Goal: Task Accomplishment & Management: Manage account settings

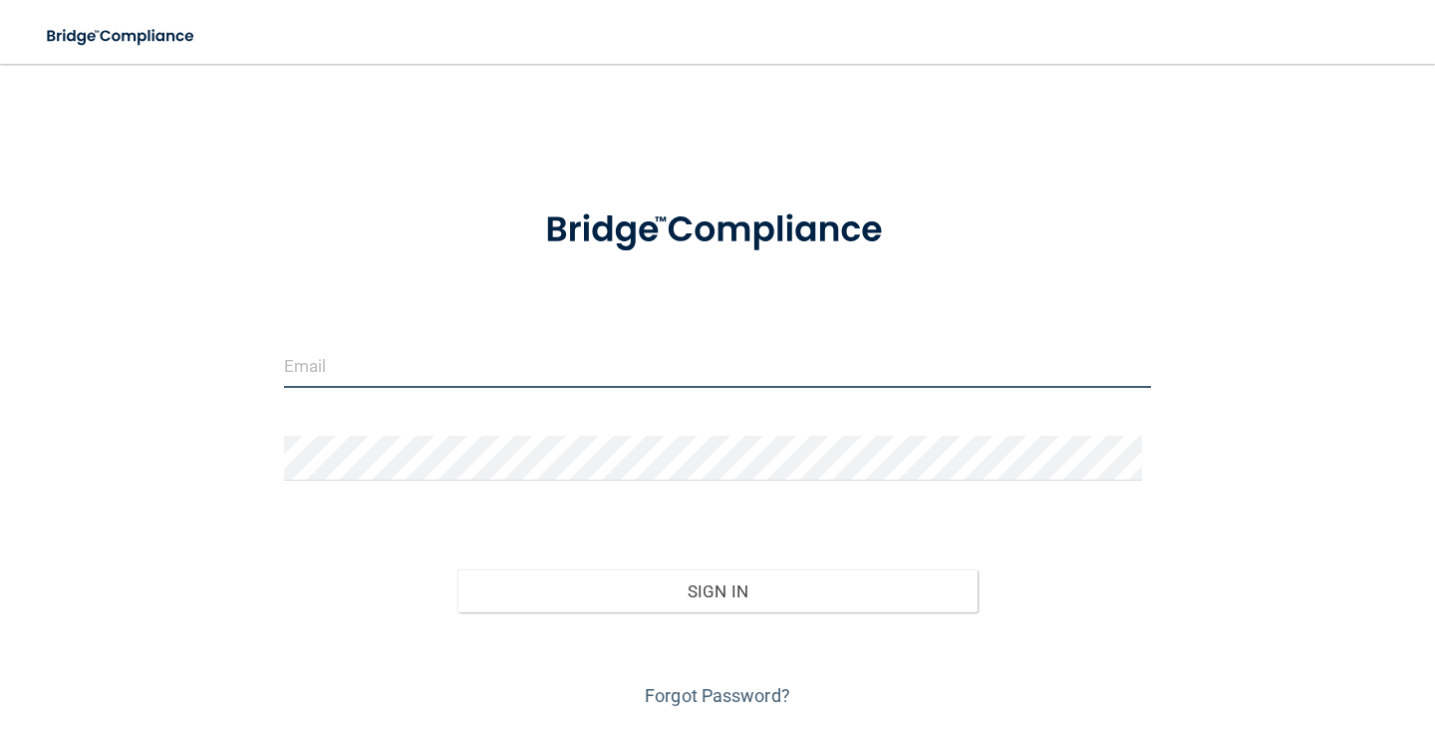
click at [304, 367] on input "email" at bounding box center [717, 365] width 867 height 45
type input "[EMAIL_ADDRESS][DOMAIN_NAME]"
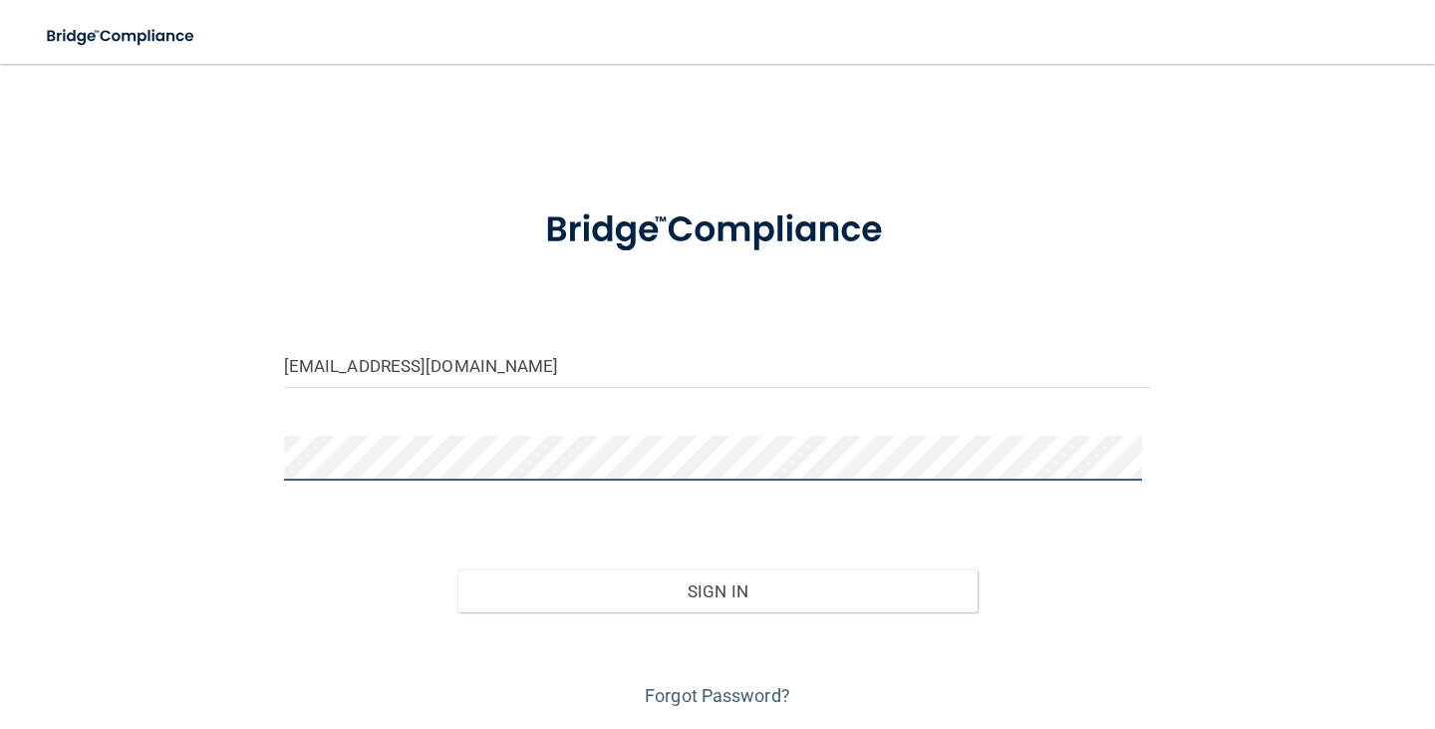
click at [458, 569] on button "Sign In" at bounding box center [718, 591] width 520 height 44
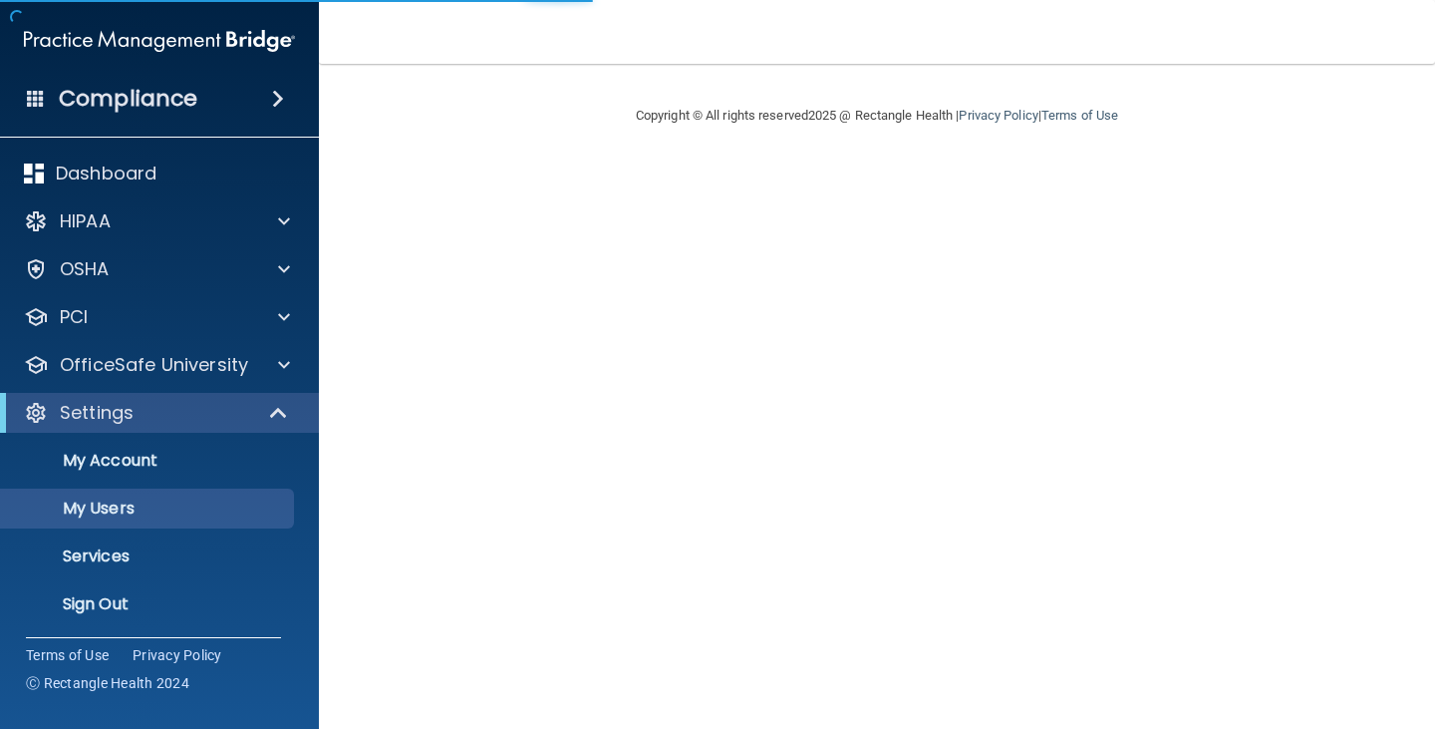
select select "20"
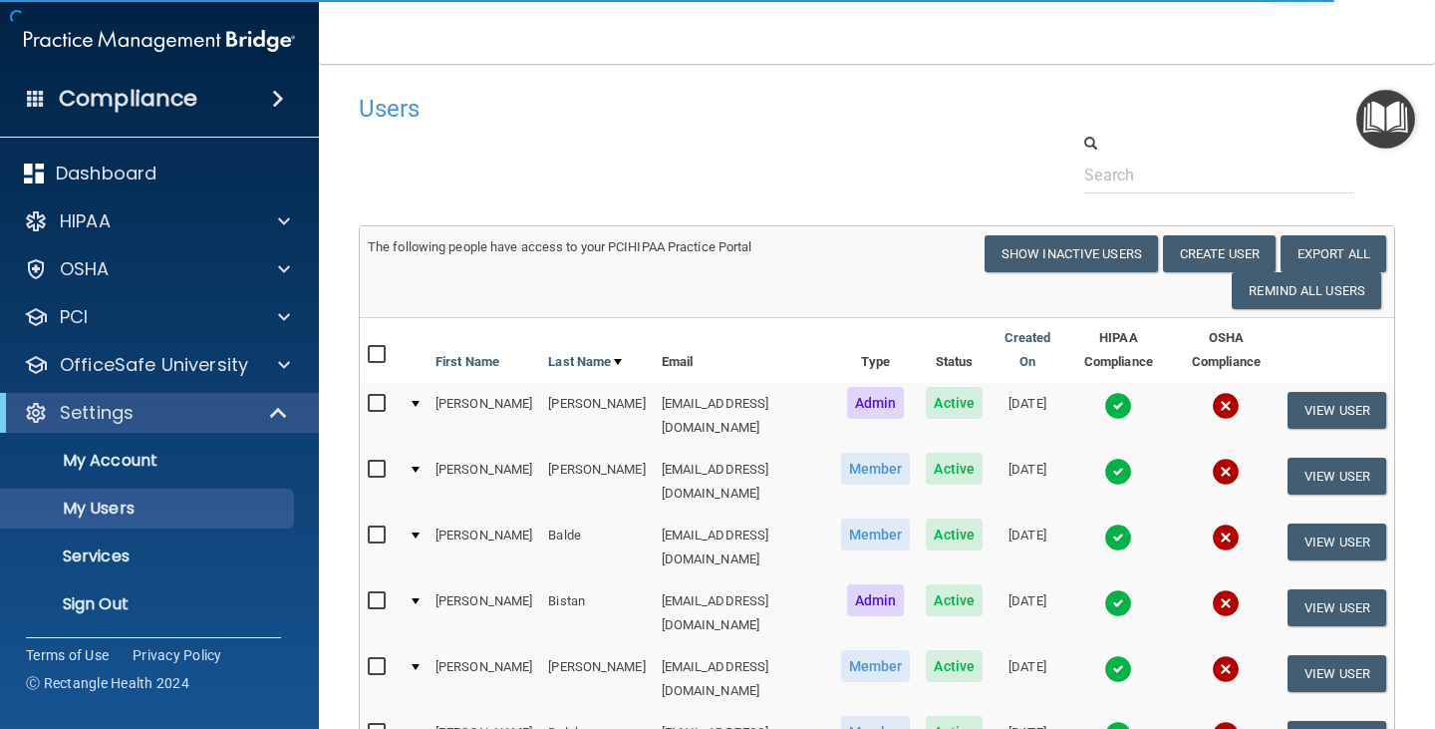
click at [1104, 458] on img at bounding box center [1118, 472] width 28 height 28
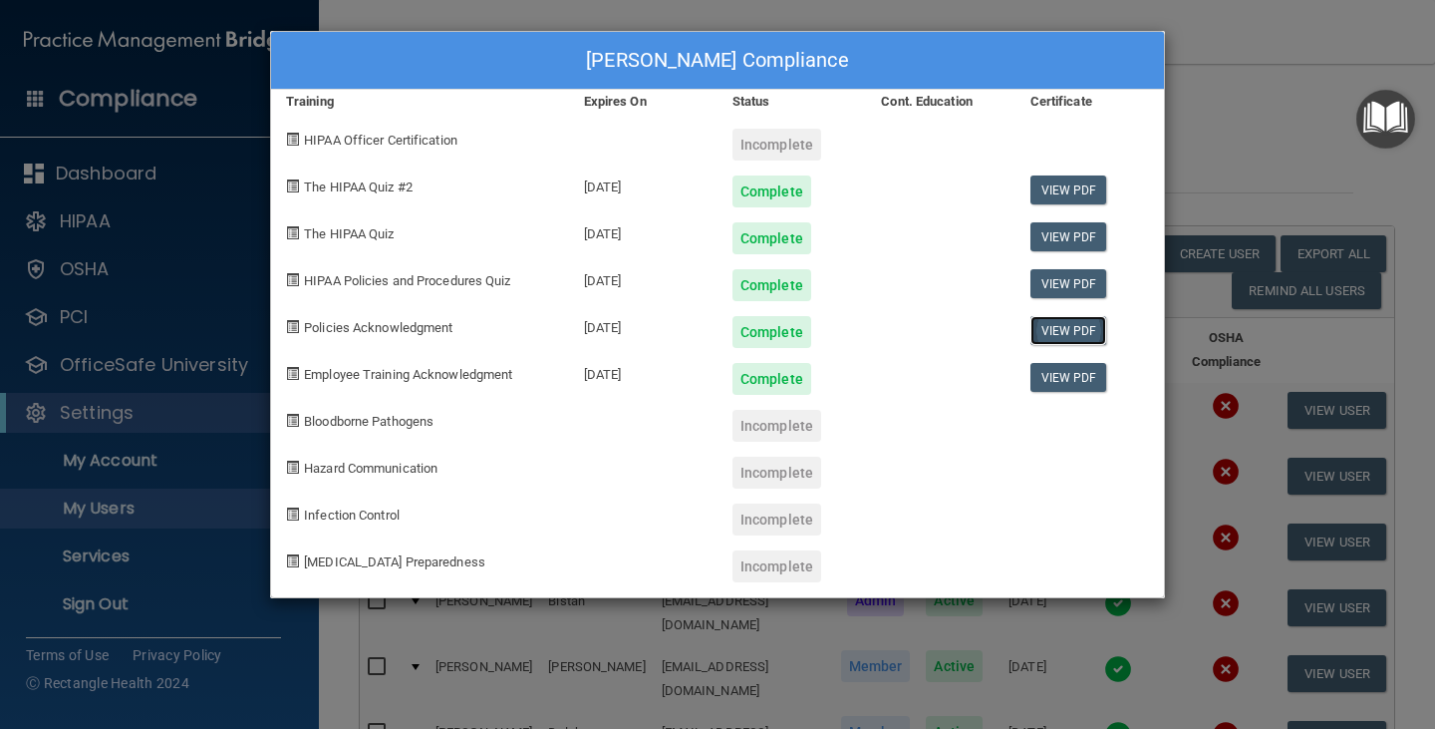
click at [1086, 334] on link "View PDF" at bounding box center [1069, 330] width 77 height 29
click at [1072, 379] on link "View PDF" at bounding box center [1069, 377] width 77 height 29
click at [1294, 47] on div "Becky Alfonsi's Compliance Training Expires On Status Cont. Education Certifica…" at bounding box center [717, 364] width 1435 height 729
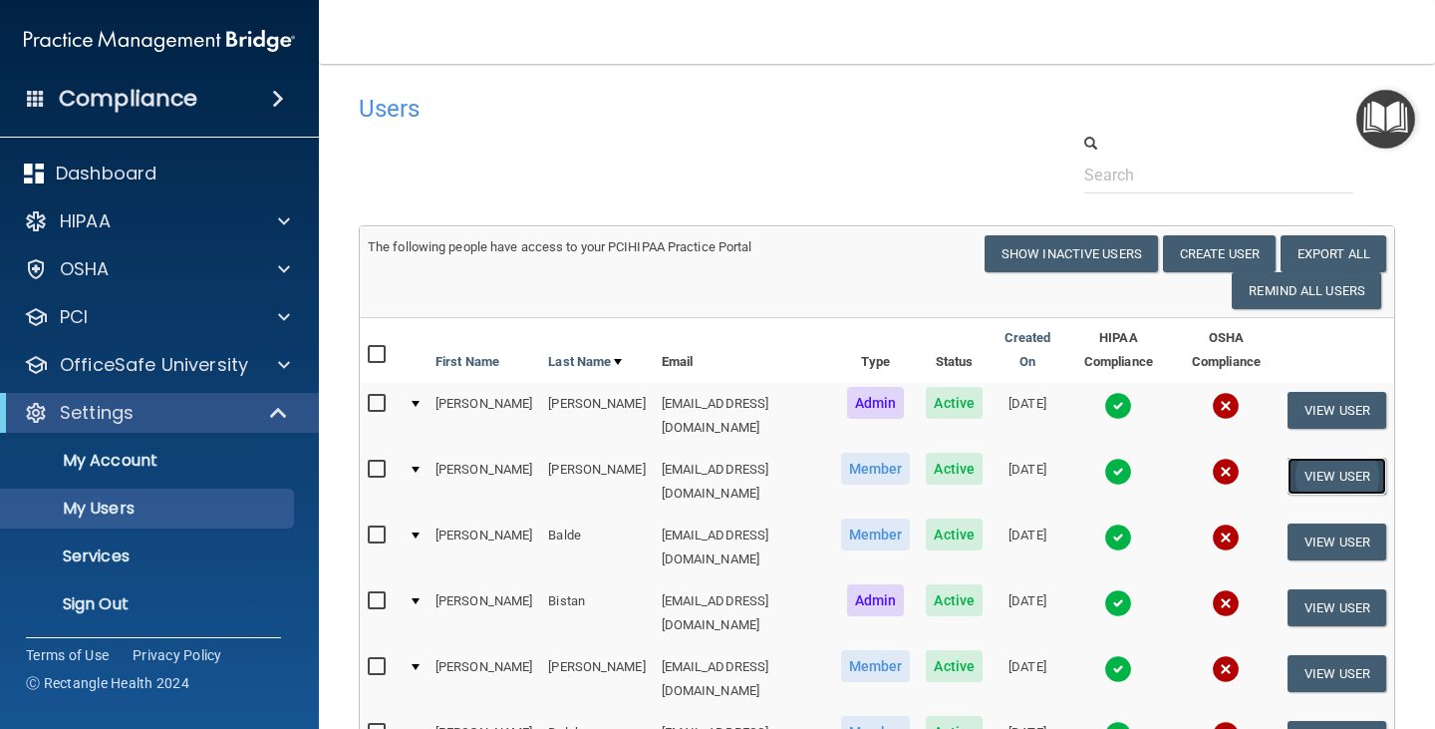
click at [1302, 458] on button "View User" at bounding box center [1337, 476] width 99 height 37
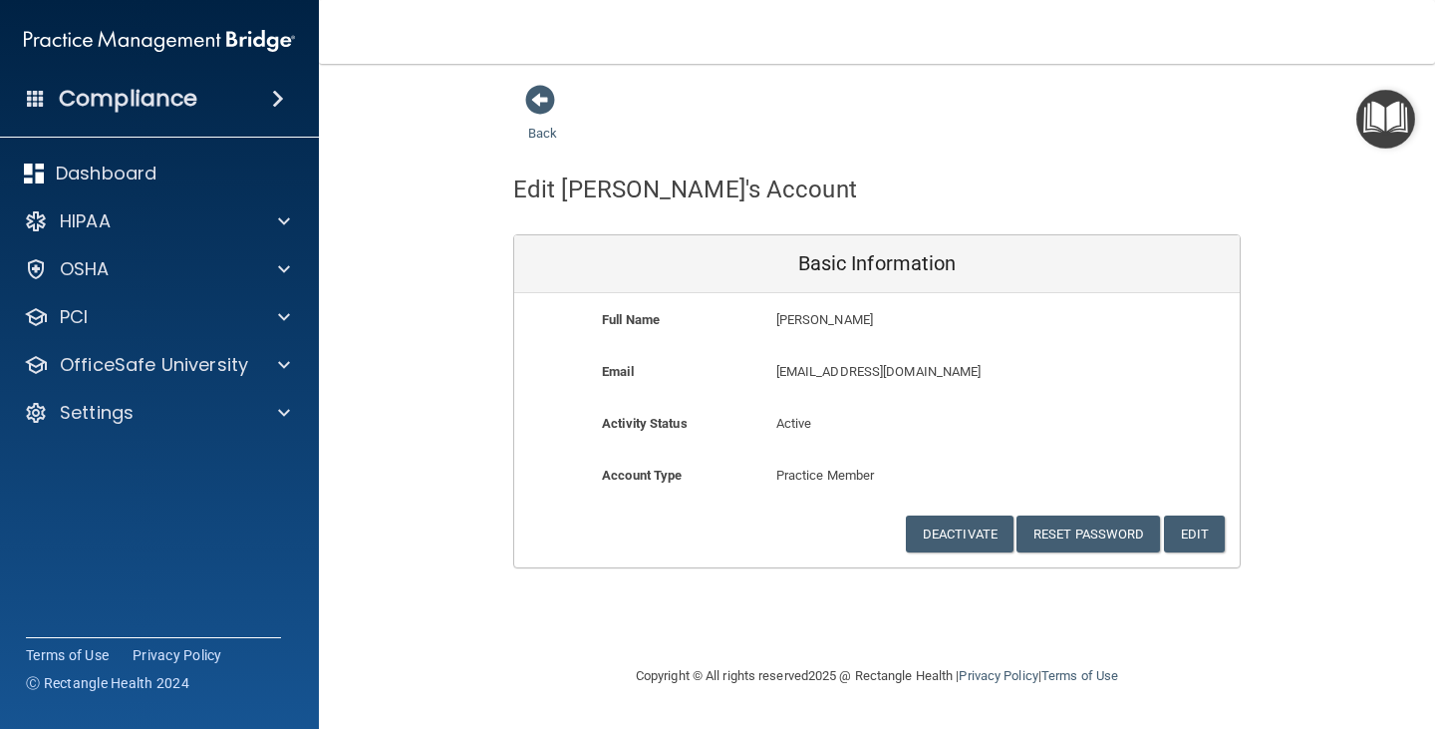
click at [788, 427] on p "Active" at bounding box center [877, 424] width 202 height 24
click at [935, 538] on button "Deactivate" at bounding box center [960, 533] width 108 height 37
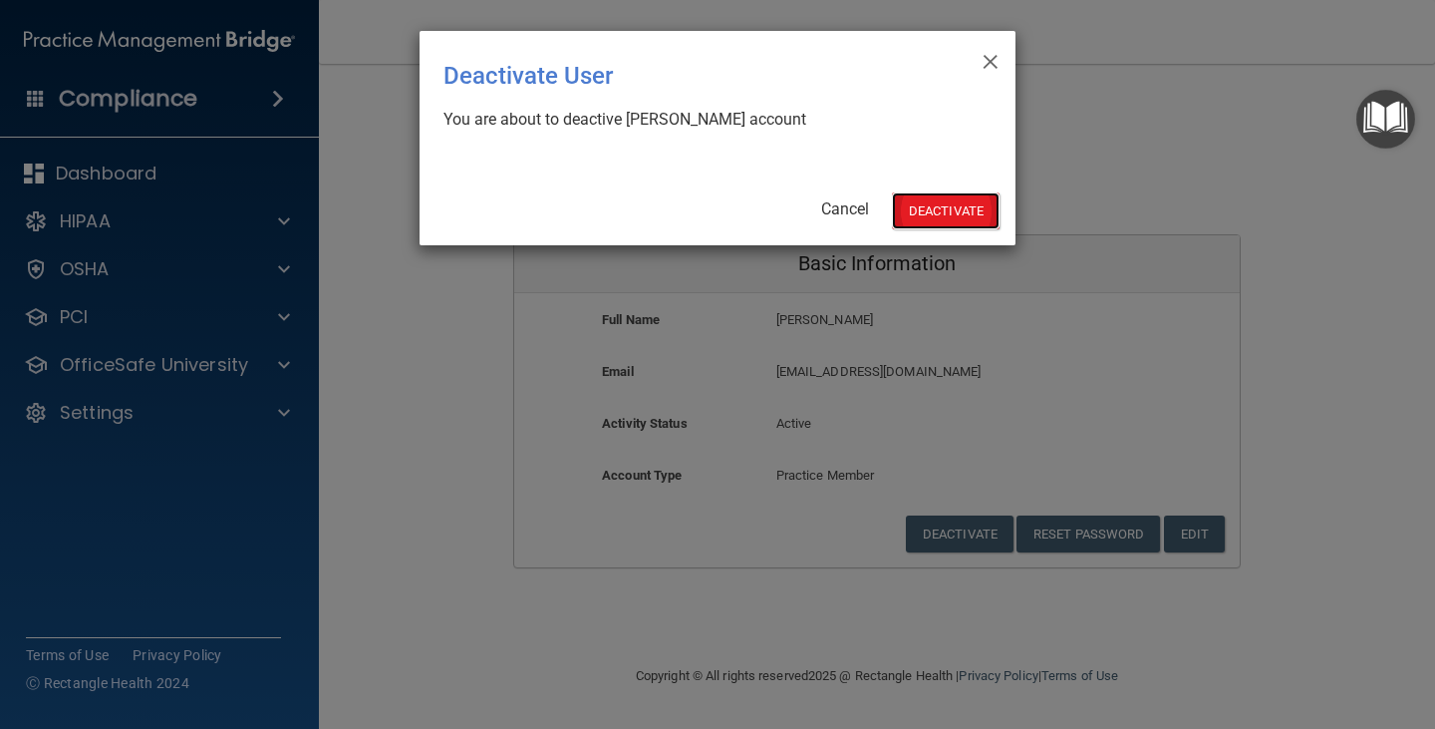
click at [934, 202] on button "Deactivate" at bounding box center [946, 210] width 108 height 37
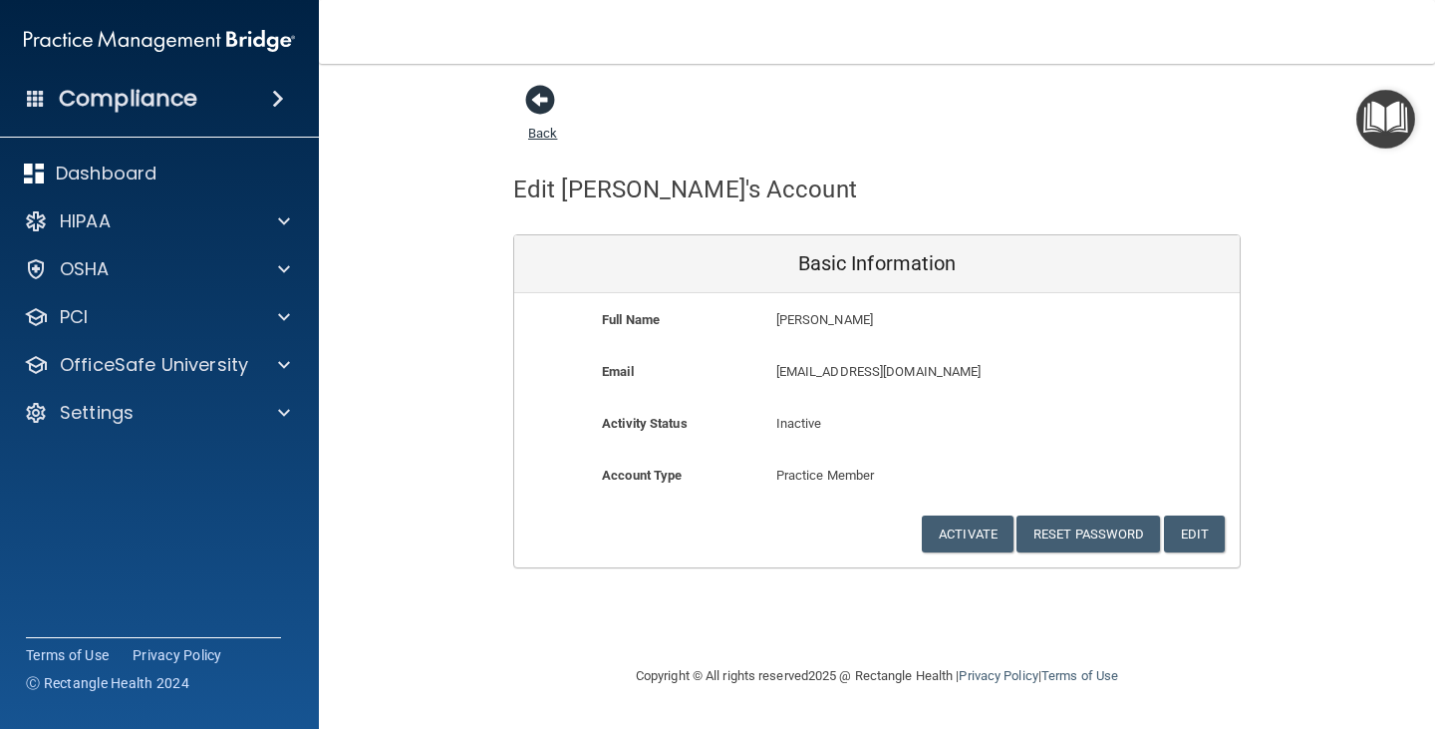
click at [540, 106] on span at bounding box center [540, 100] width 30 height 30
